Goal: Task Accomplishment & Management: Use online tool/utility

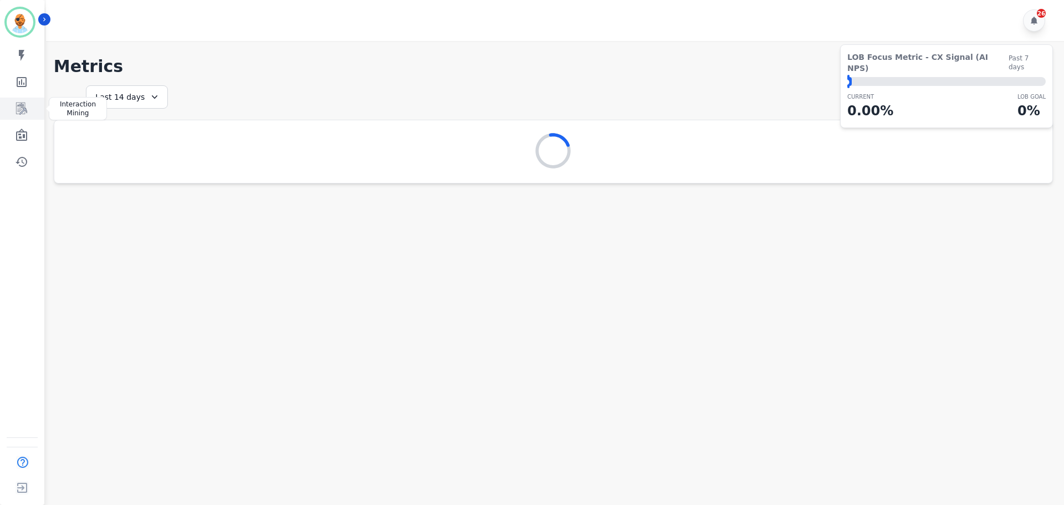
click at [23, 103] on icon "Sidebar" at bounding box center [21, 109] width 11 height 12
